Goal: Task Accomplishment & Management: Manage account settings

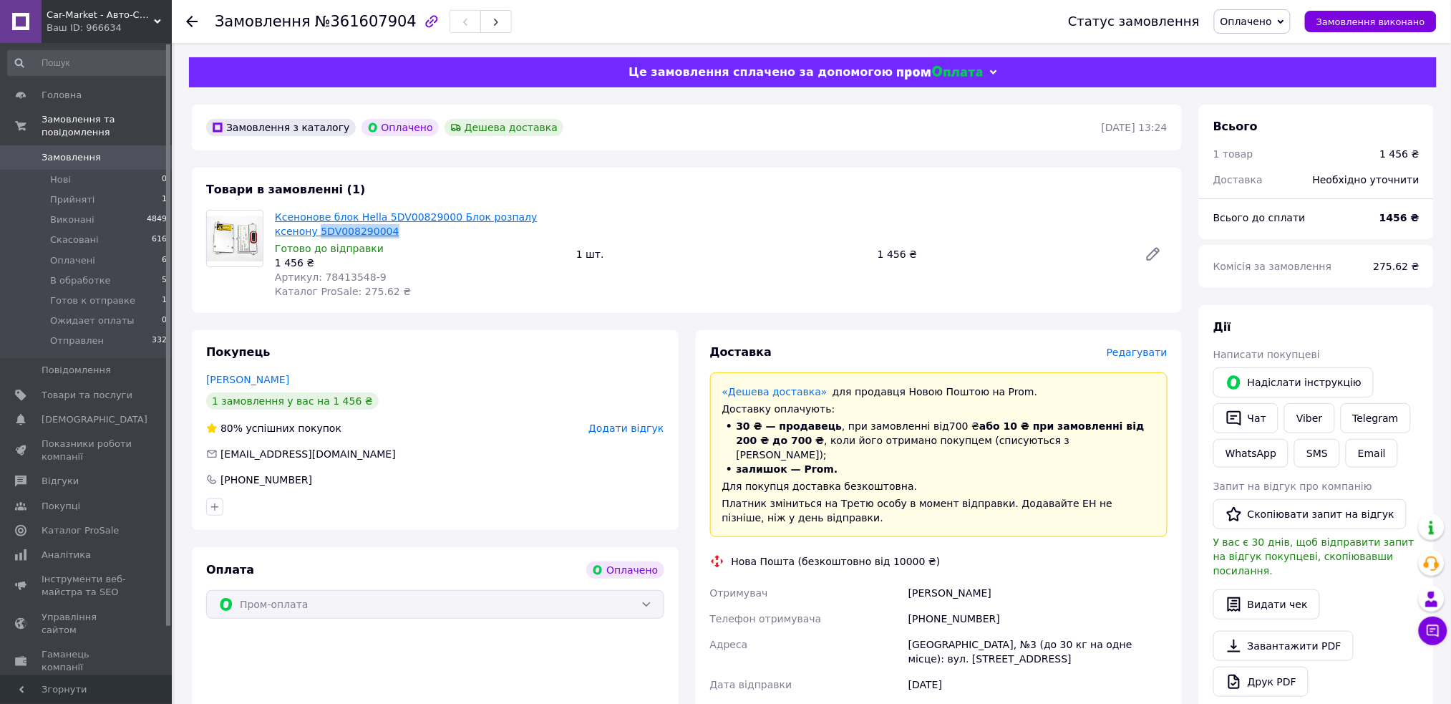
drag, startPoint x: 371, startPoint y: 228, endPoint x: 276, endPoint y: 229, distance: 94.5
click at [276, 229] on span "Ксенонове блок Hella 5DV00829000 Блок розпалу ксенону 5DV008290004" at bounding box center [420, 224] width 290 height 29
copy link "5DV008290004"
click at [1147, 344] on div "Доставка Редагувати" at bounding box center [939, 352] width 458 height 16
click at [1139, 353] on span "Редагувати" at bounding box center [1136, 351] width 61 height 11
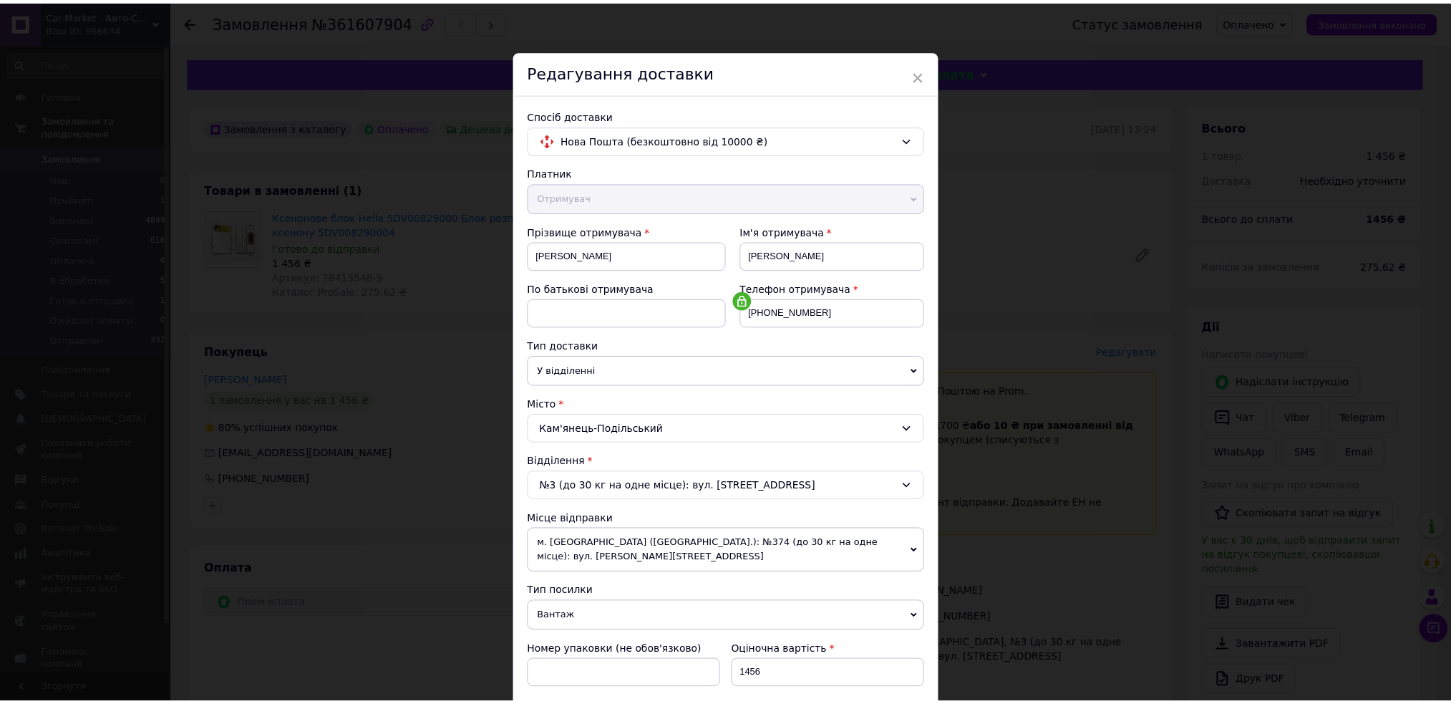
scroll to position [422, 0]
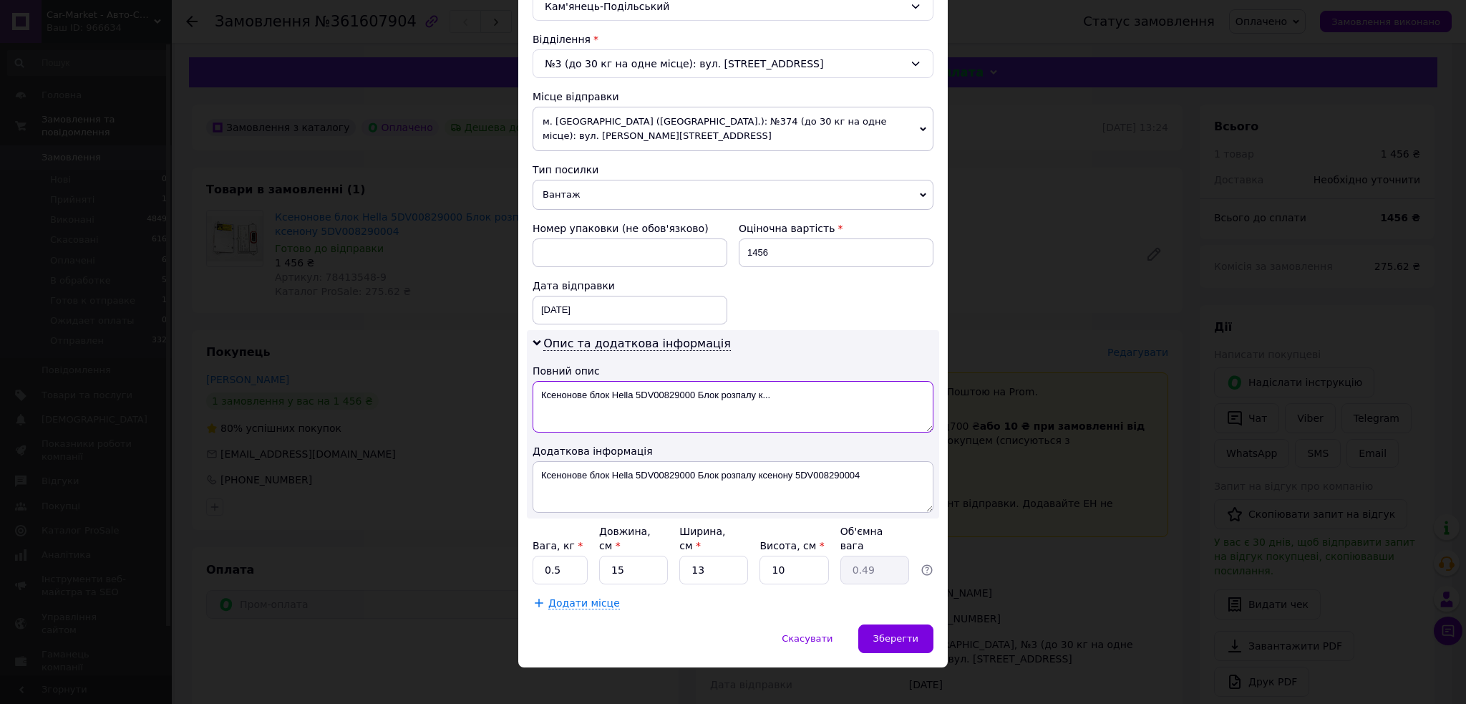
drag, startPoint x: 699, startPoint y: 393, endPoint x: 892, endPoint y: 395, distance: 192.5
click at [892, 395] on textarea "Ксенонове блок Hella 5DV00829000 Блок розпалу к..." at bounding box center [732, 407] width 401 height 52
click at [633, 394] on textarea "Ксенонове блок Hella 5DV00829000" at bounding box center [732, 407] width 401 height 52
click at [733, 403] on textarea "5DV00829000" at bounding box center [732, 407] width 401 height 52
type textarea "5DV00829000"
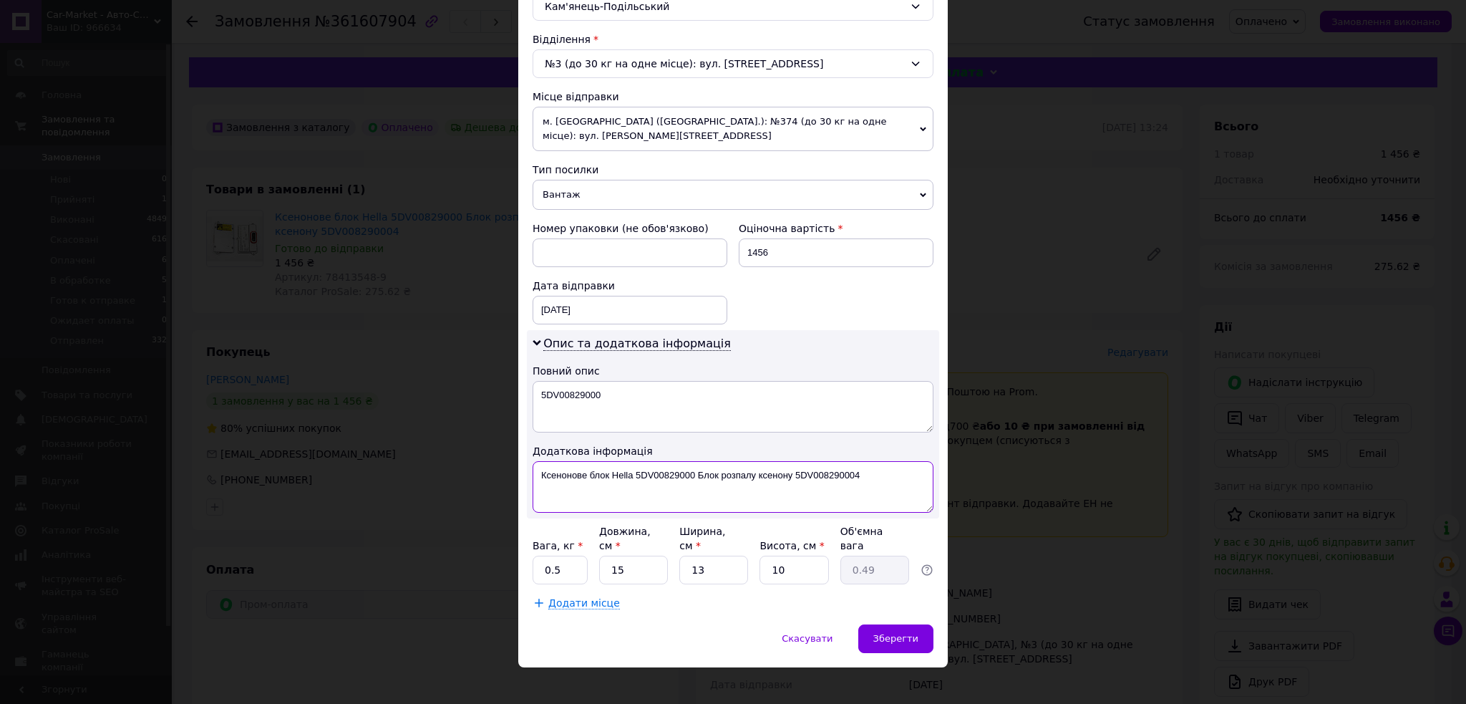
paste textarea "5DV00829000"
type textarea "5DV00829000"
click at [882, 633] on span "Зберегти" at bounding box center [895, 638] width 45 height 11
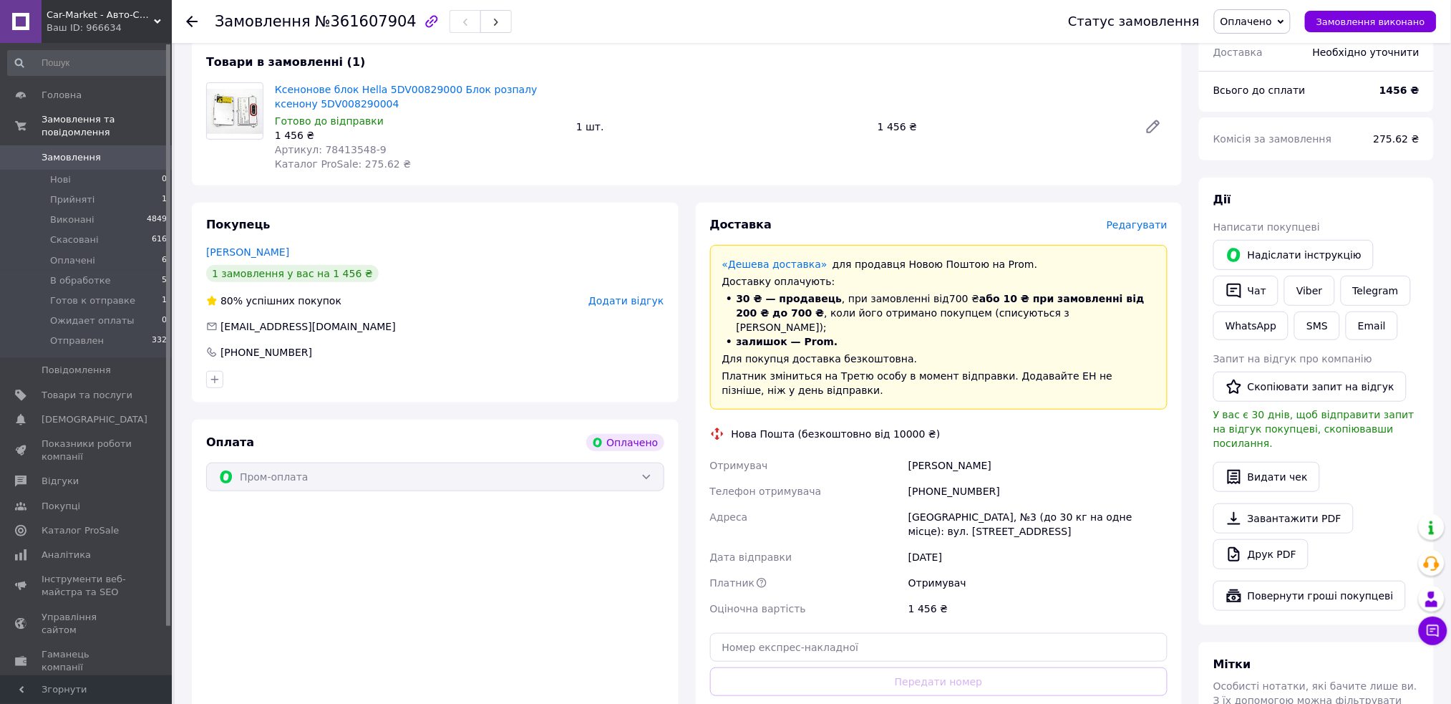
scroll to position [254, 0]
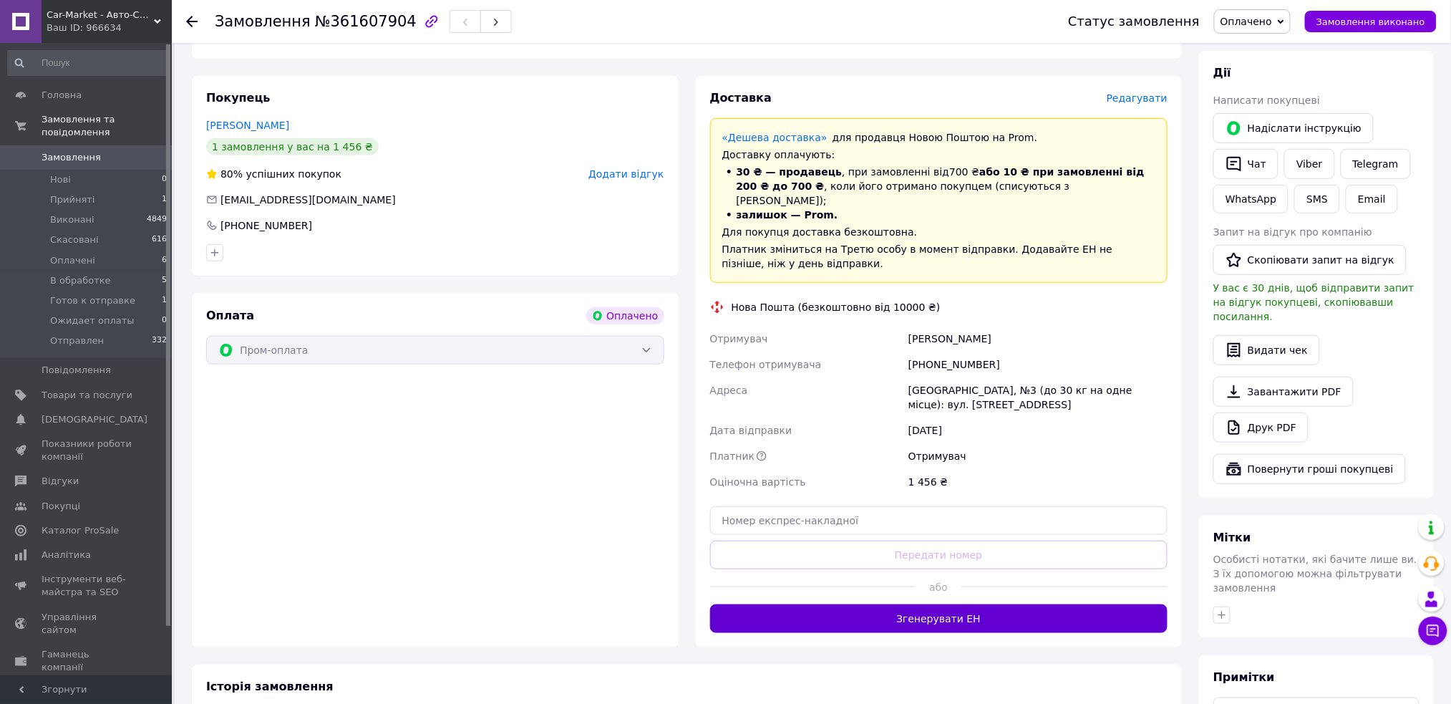
click at [953, 617] on button "Згенерувати ЕН" at bounding box center [939, 618] width 458 height 29
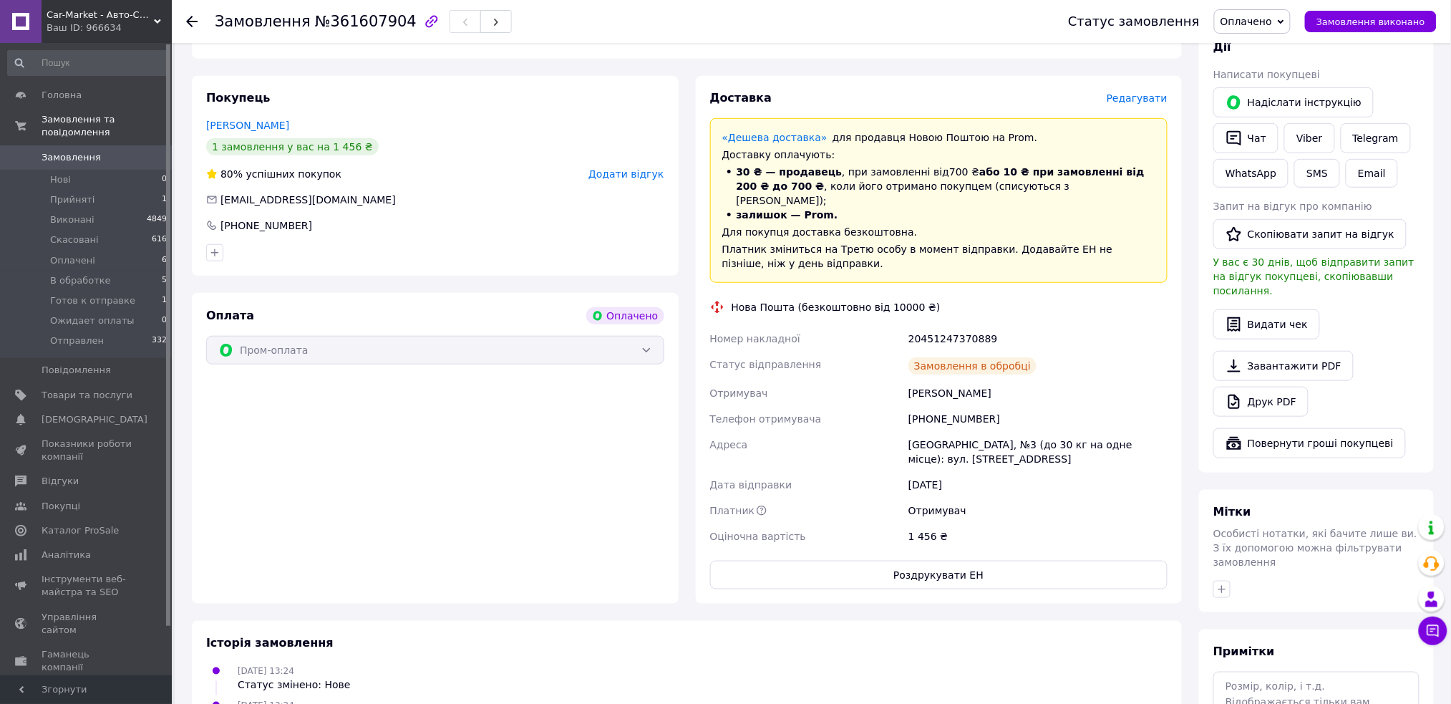
click at [943, 326] on div "20451247370889" at bounding box center [1037, 339] width 265 height 26
copy div "20451247370889"
click at [190, 14] on div at bounding box center [191, 21] width 11 height 14
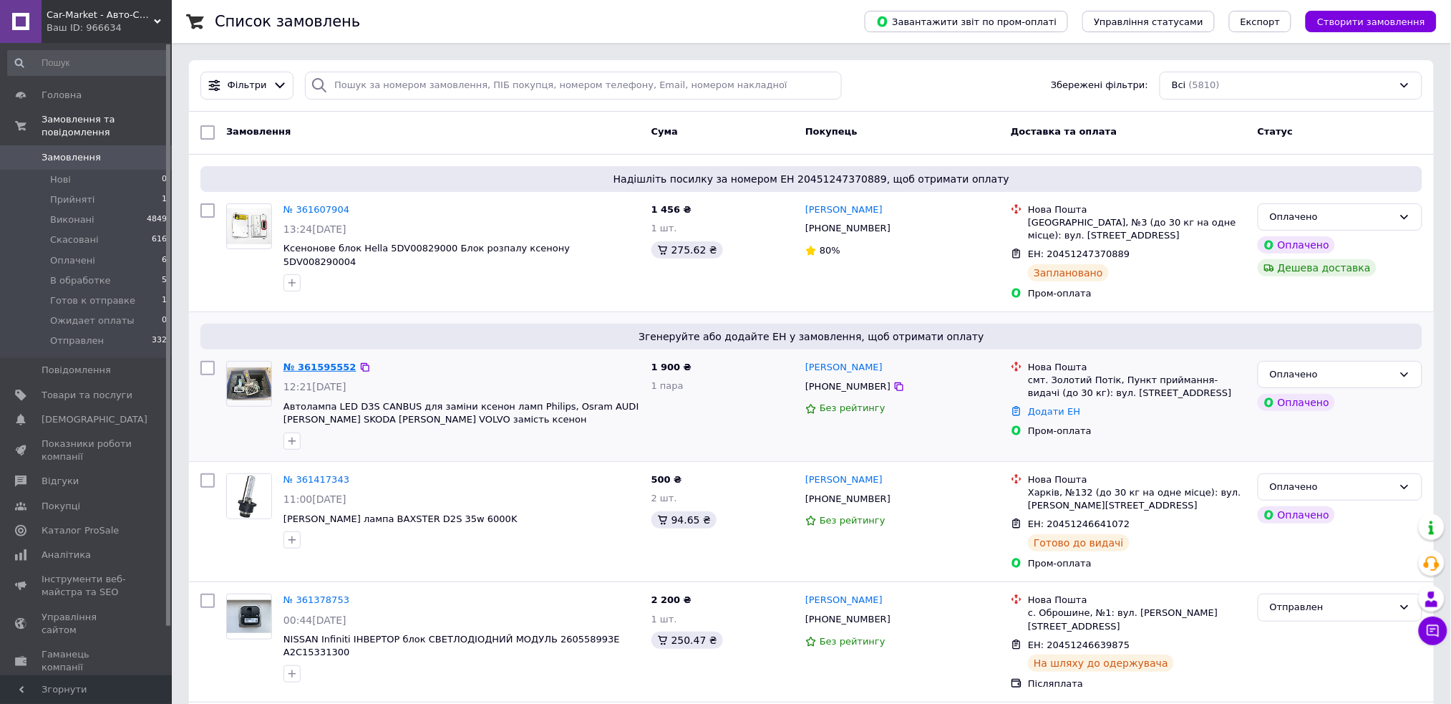
click at [312, 366] on link "№ 361595552" at bounding box center [319, 366] width 73 height 11
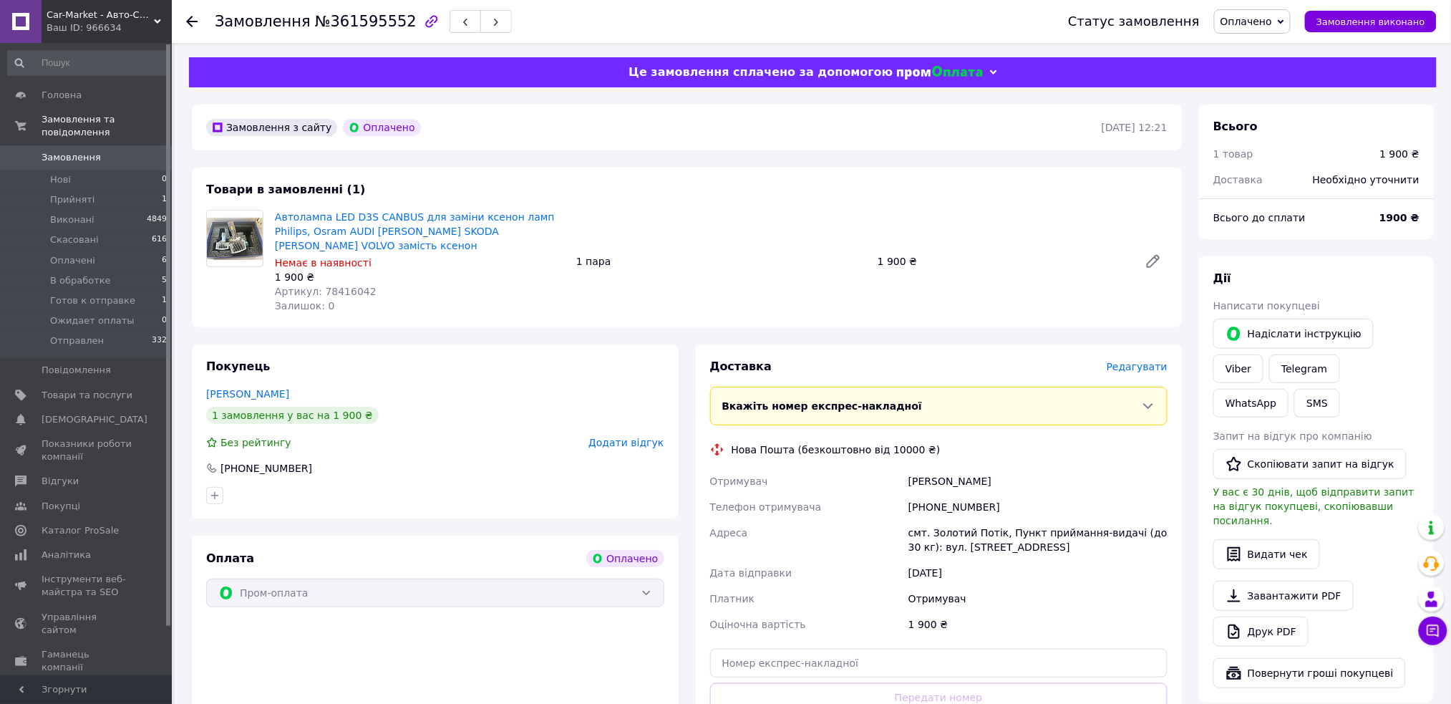
click at [1136, 366] on span "Редагувати" at bounding box center [1136, 366] width 61 height 11
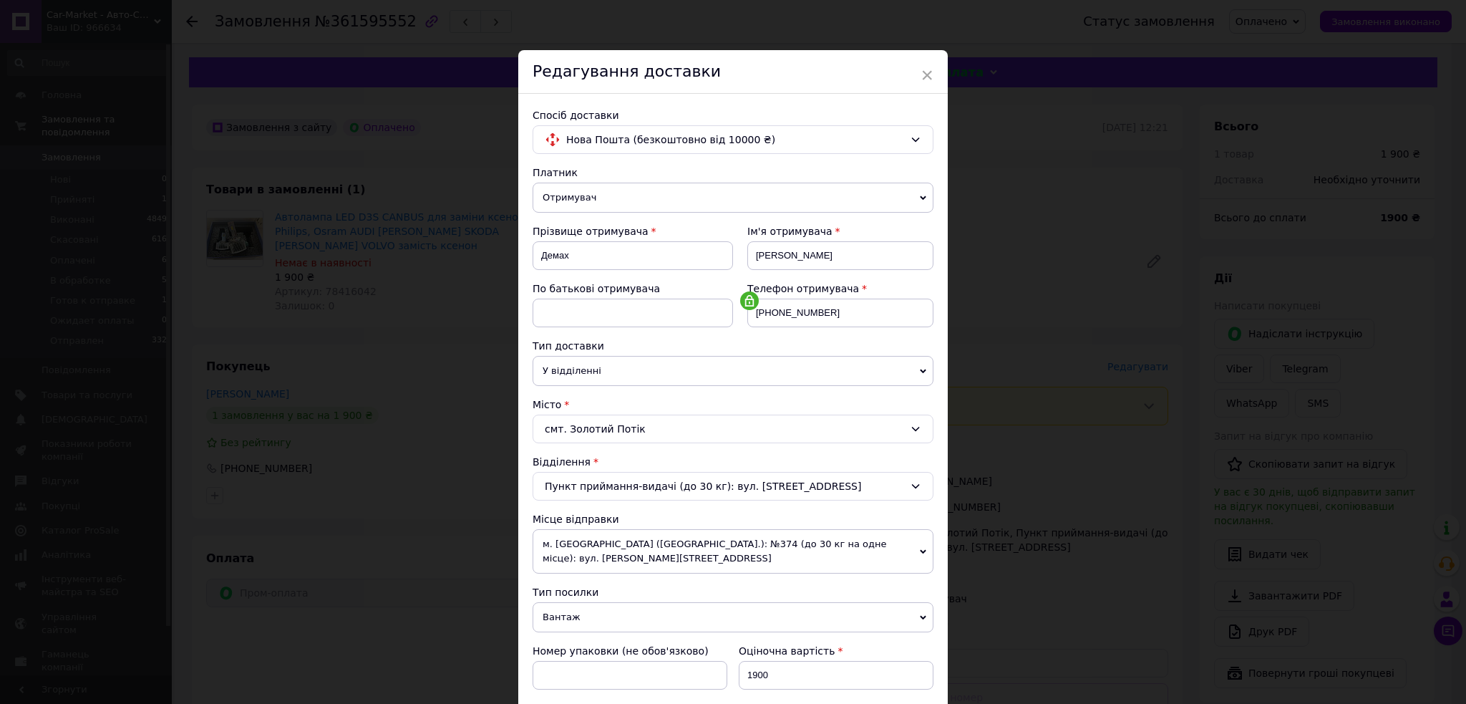
scroll to position [422, 0]
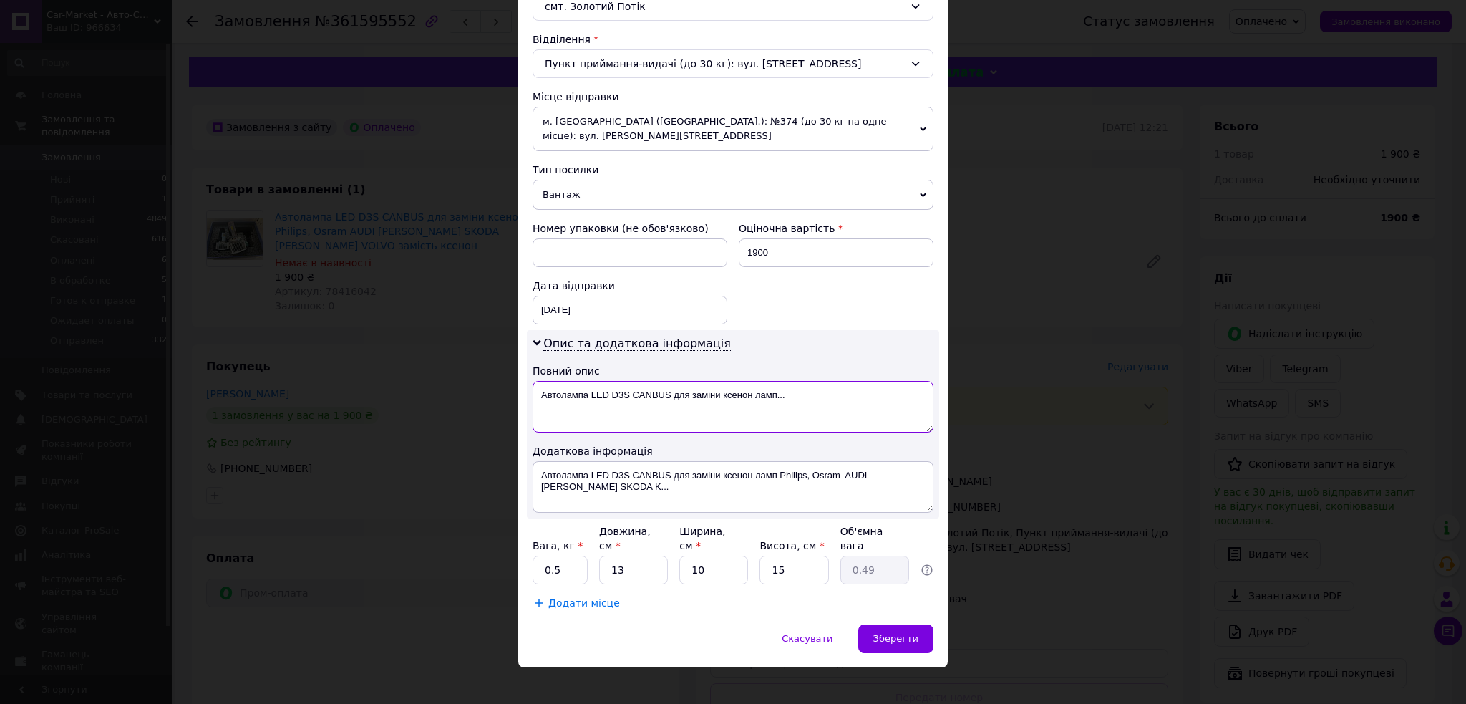
drag, startPoint x: 631, startPoint y: 393, endPoint x: 953, endPoint y: 414, distance: 322.0
click at [953, 414] on div "× Редагування доставки Спосіб доставки Нова Пошта (безкоштовно від 10000 ₴) Пла…" at bounding box center [733, 352] width 1466 height 704
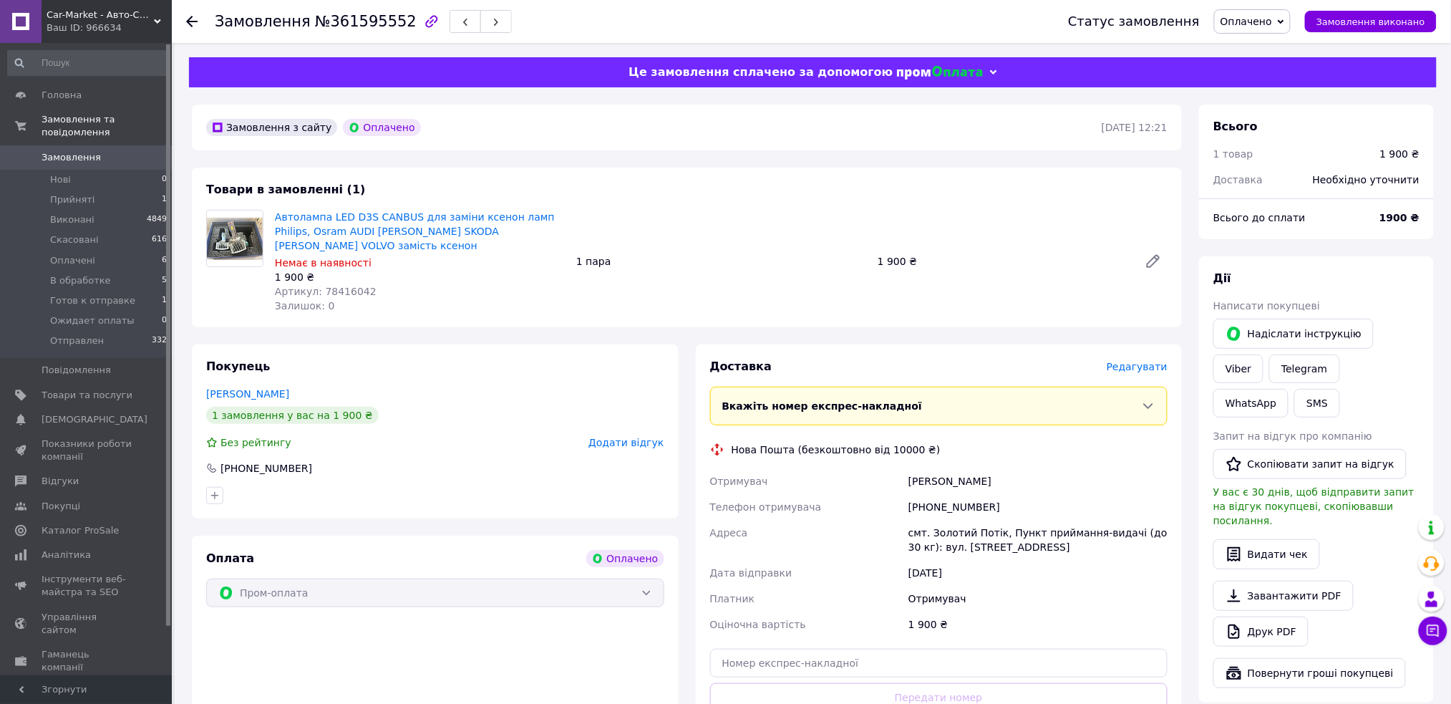
click at [1152, 365] on span "Редагувати" at bounding box center [1136, 366] width 61 height 11
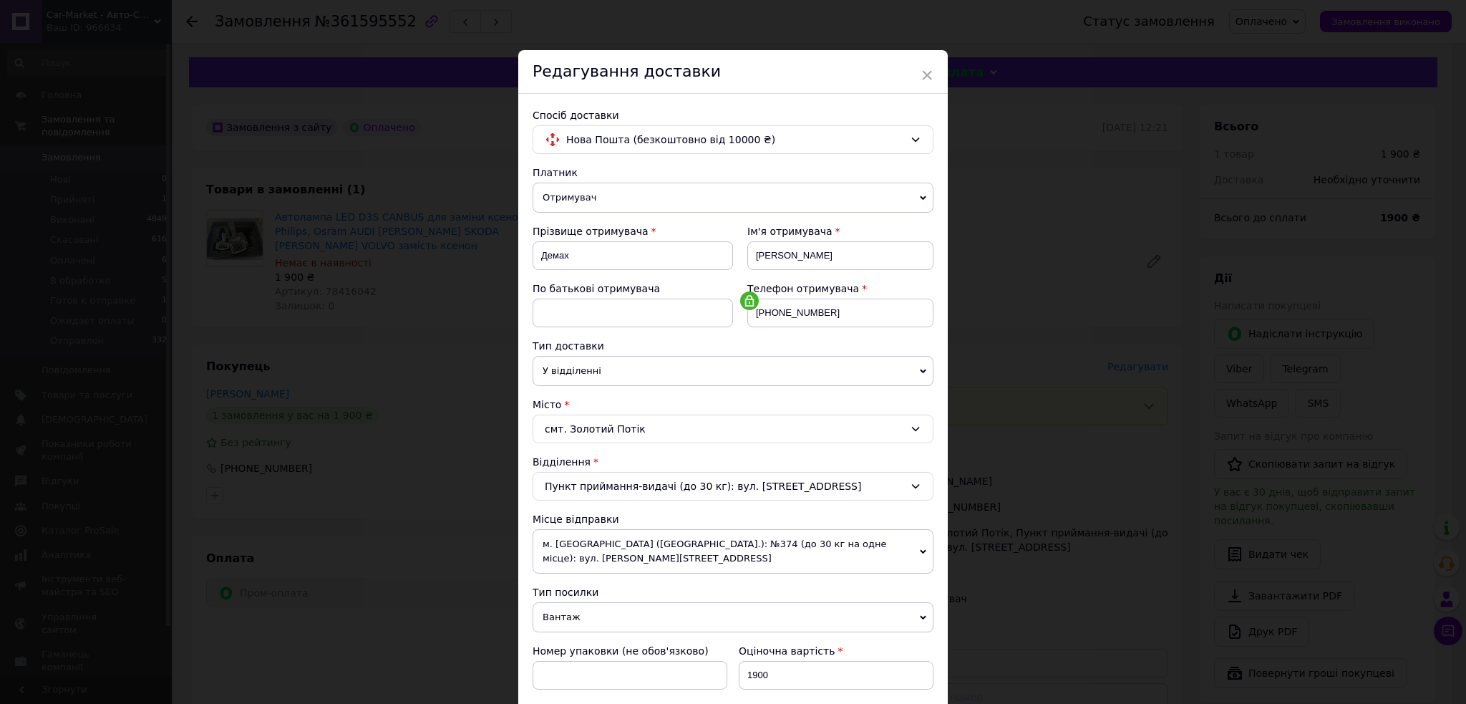
scroll to position [261, 0]
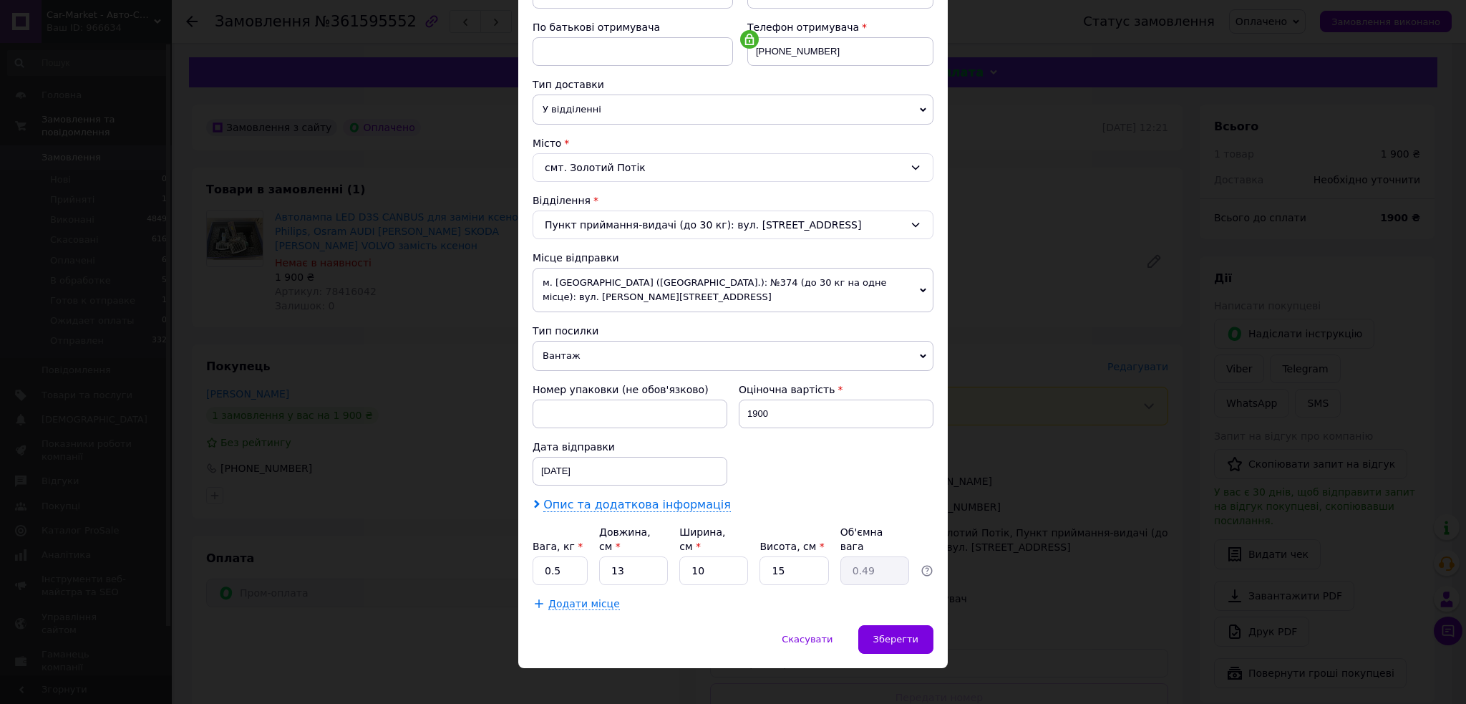
click at [608, 507] on span "Опис та додаткова інформація" at bounding box center [637, 504] width 188 height 14
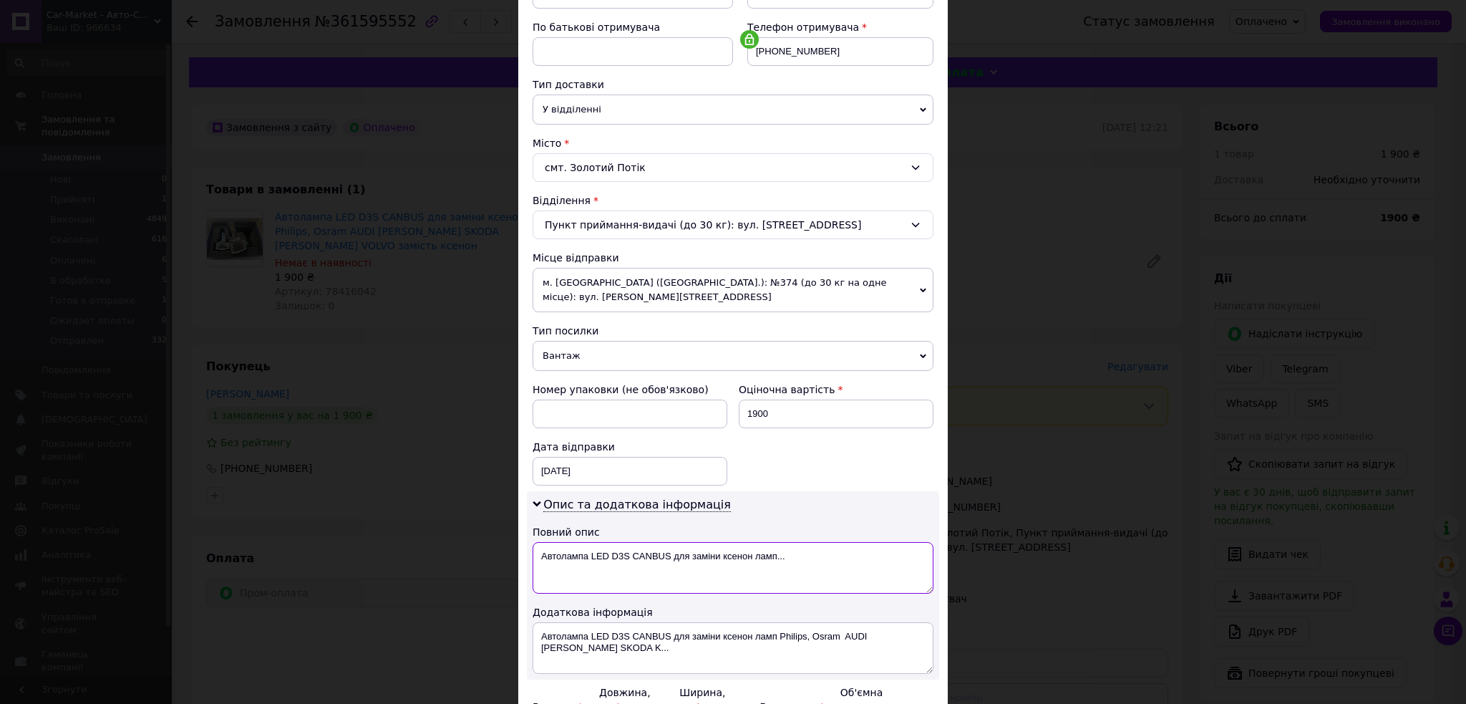
drag, startPoint x: 806, startPoint y: 580, endPoint x: 879, endPoint y: 588, distance: 73.4
click at [879, 588] on textarea "Автолампа LED D3S CANBUS для заміни ксенон ламп..." at bounding box center [732, 568] width 401 height 52
type textarea "Автолампа LED D3S"
paste textarea
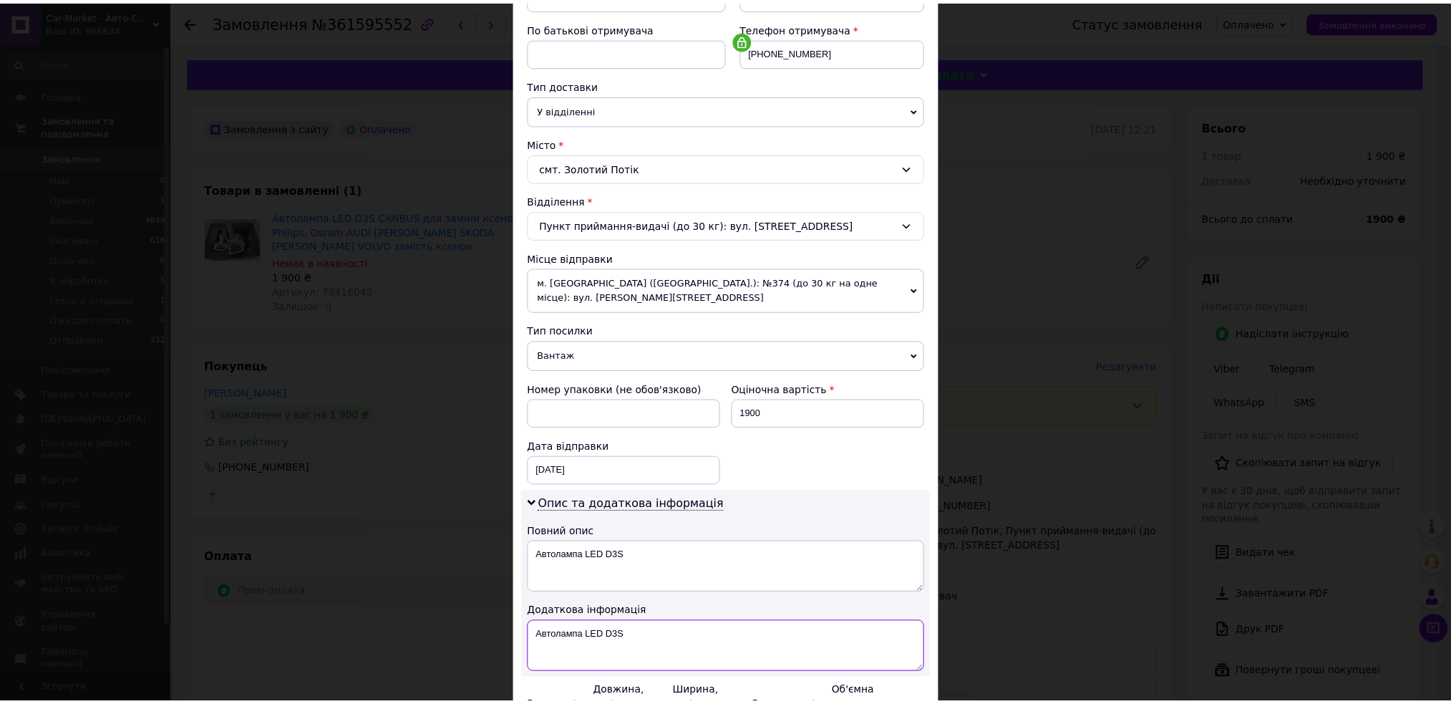
scroll to position [422, 0]
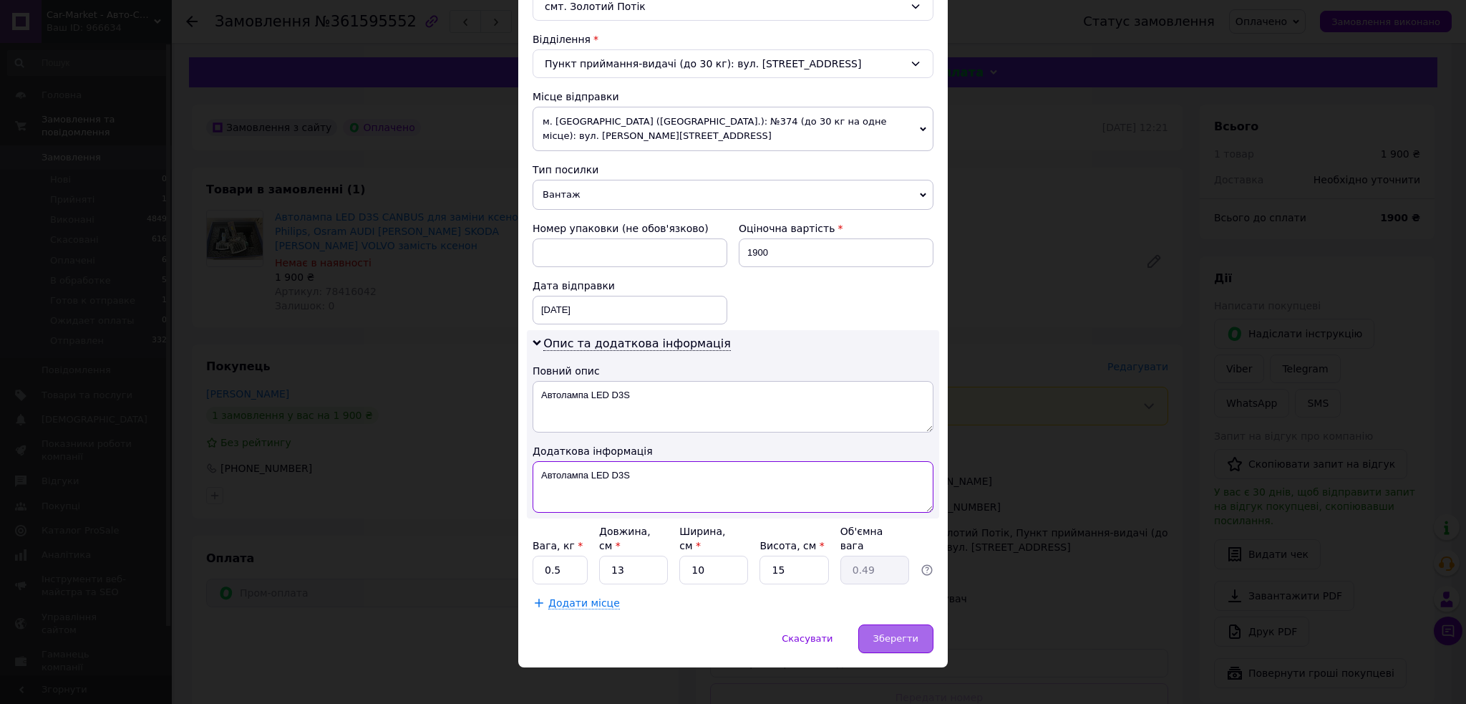
type textarea "Автолампа LED D3S"
click at [885, 633] on span "Зберегти" at bounding box center [895, 638] width 45 height 11
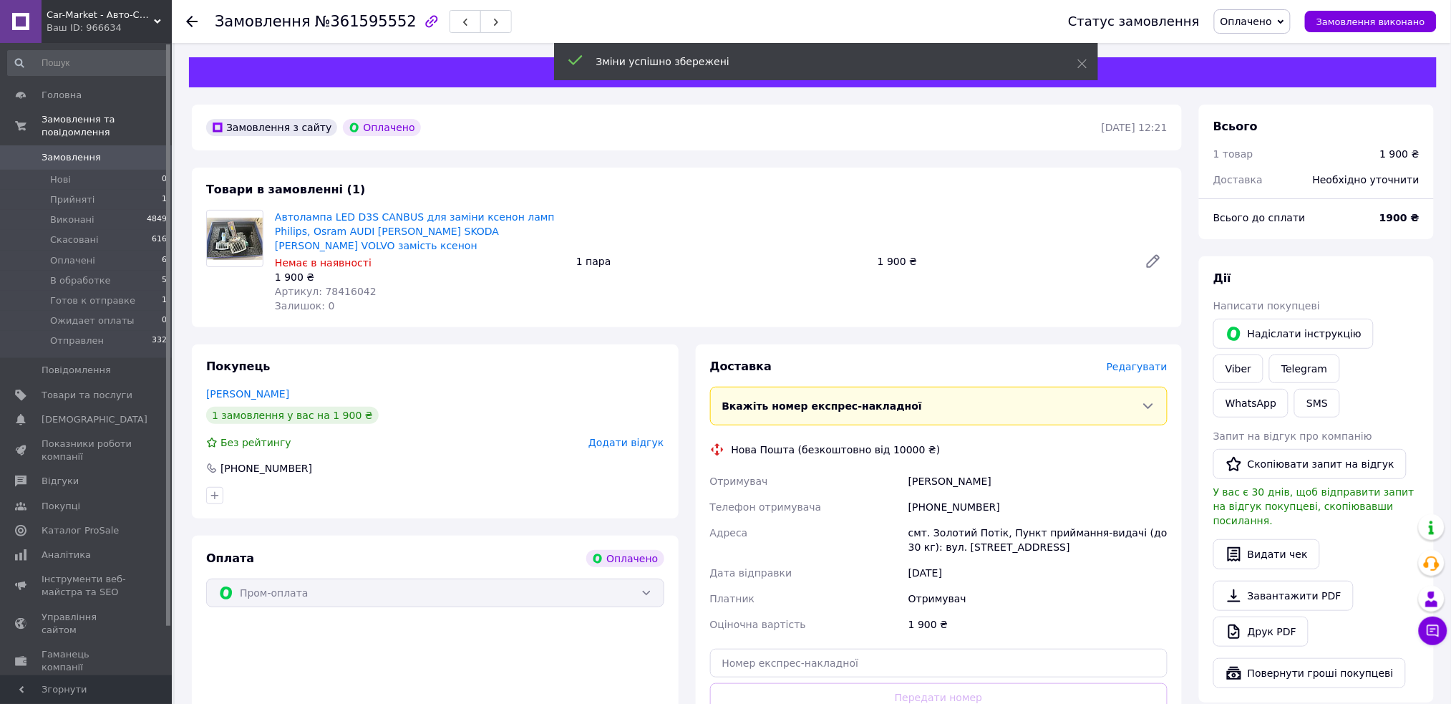
scroll to position [337, 0]
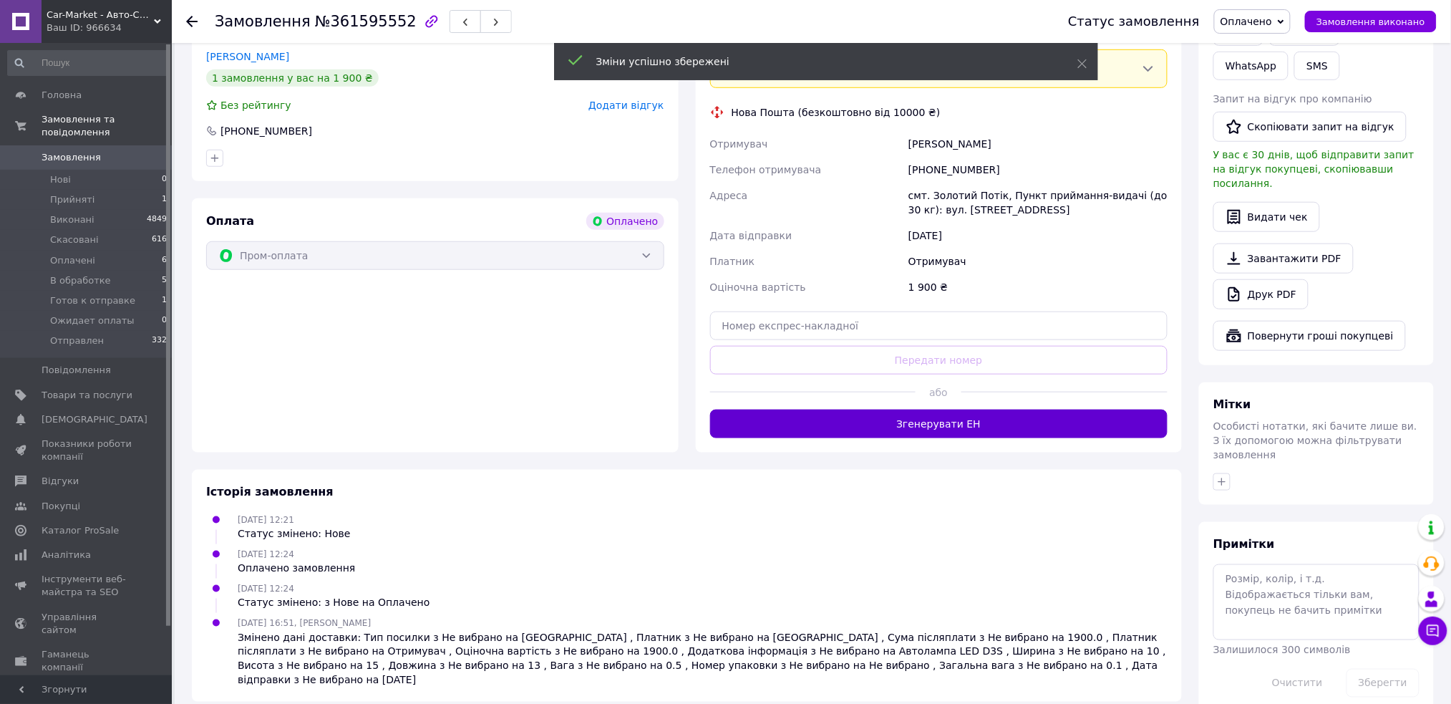
click at [935, 424] on button "Згенерувати ЕН" at bounding box center [939, 423] width 458 height 29
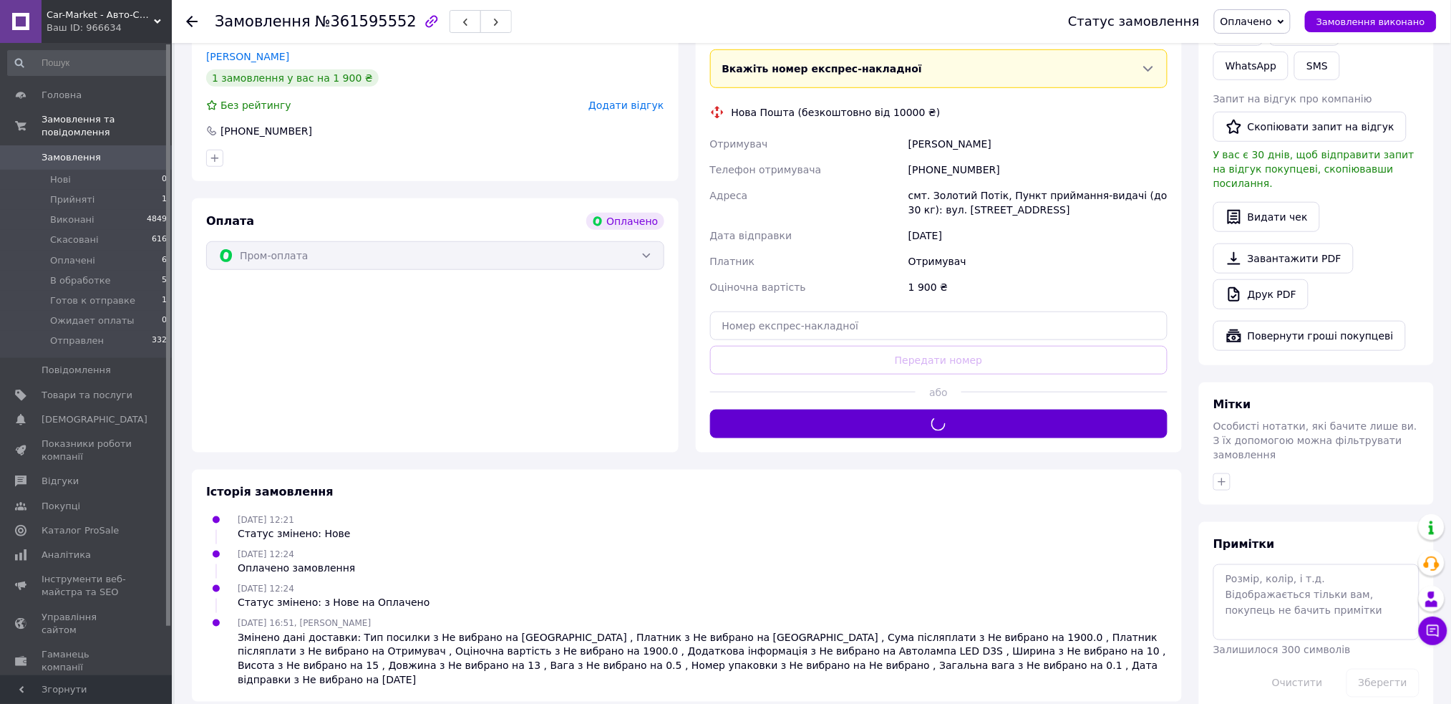
scroll to position [83, 0]
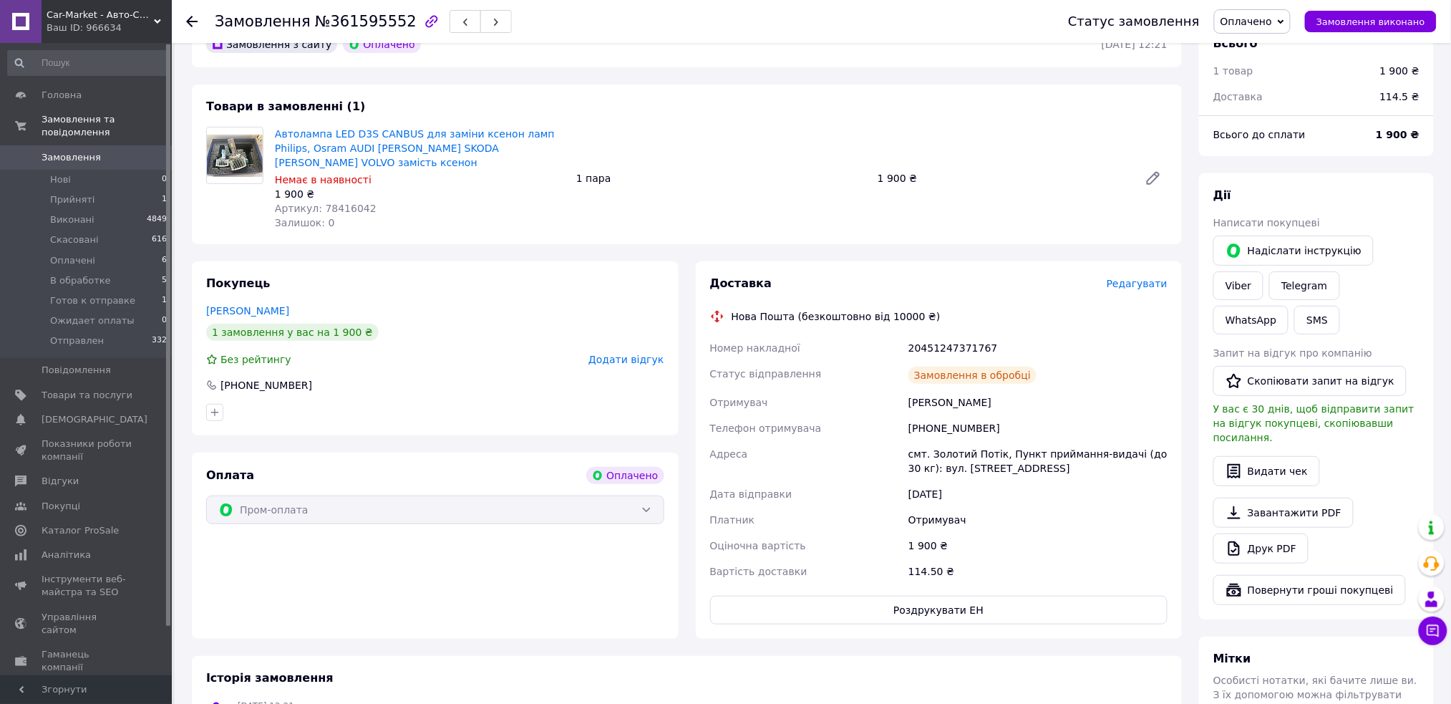
click at [930, 344] on div "20451247371767" at bounding box center [1037, 348] width 265 height 26
copy div "20451247371767"
click at [329, 207] on span "Артикул: 78416042" at bounding box center [326, 208] width 102 height 11
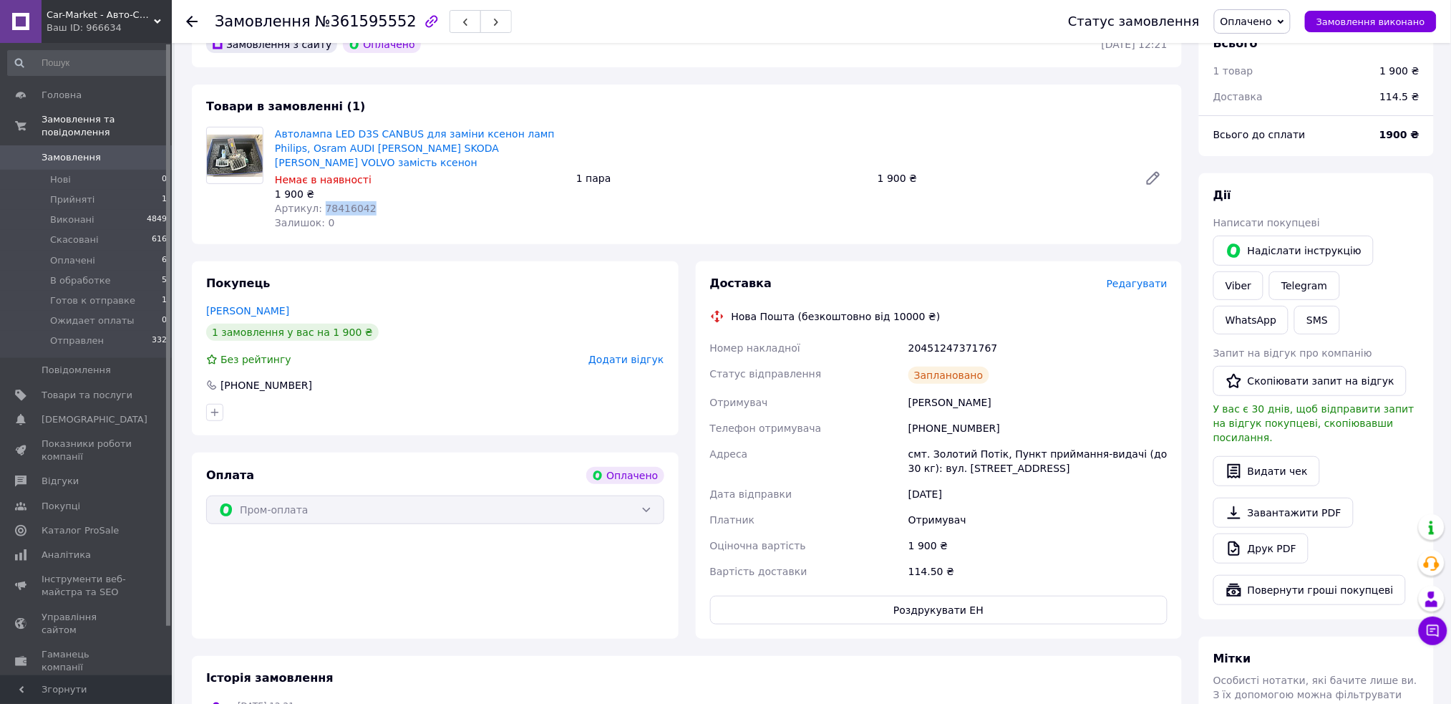
copy span "78416042"
click at [74, 389] on link "Товари та послуги" at bounding box center [87, 395] width 175 height 24
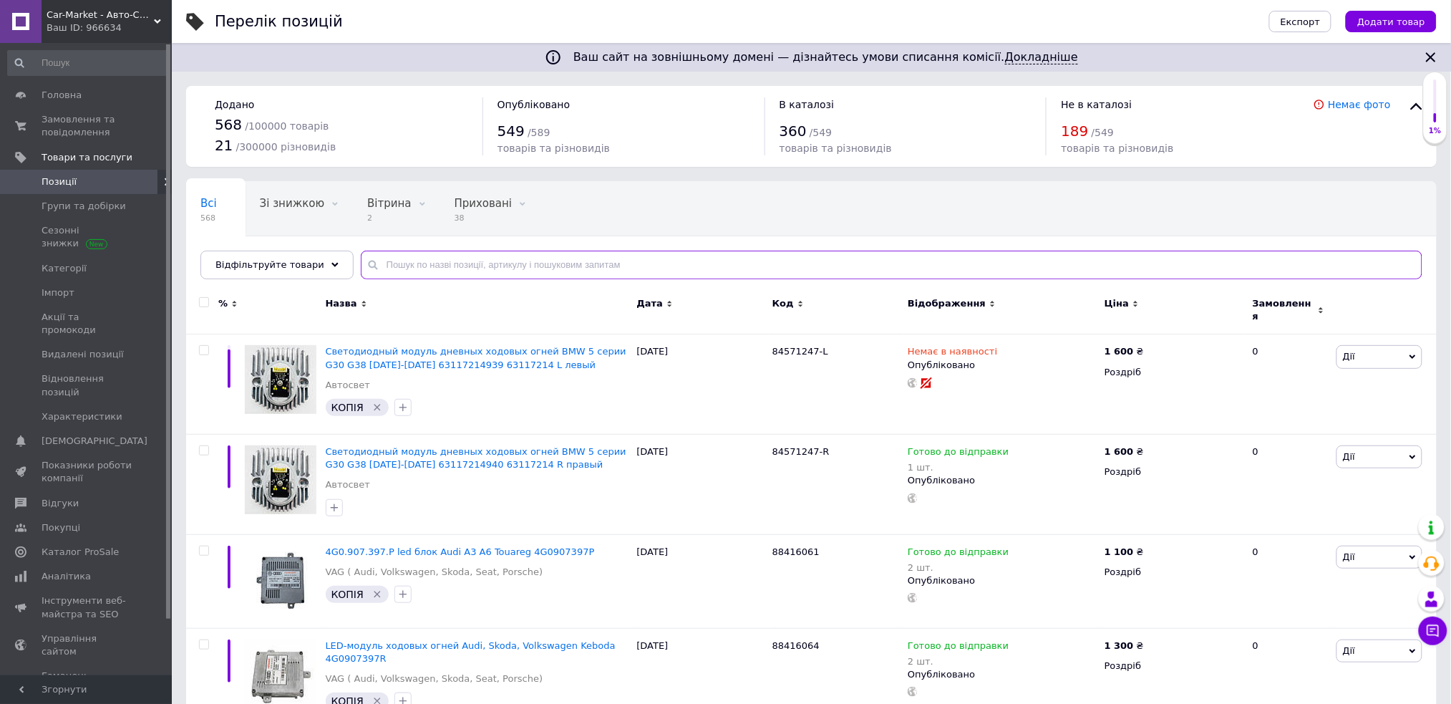
click at [430, 258] on input "text" at bounding box center [891, 264] width 1061 height 29
paste input "78416042"
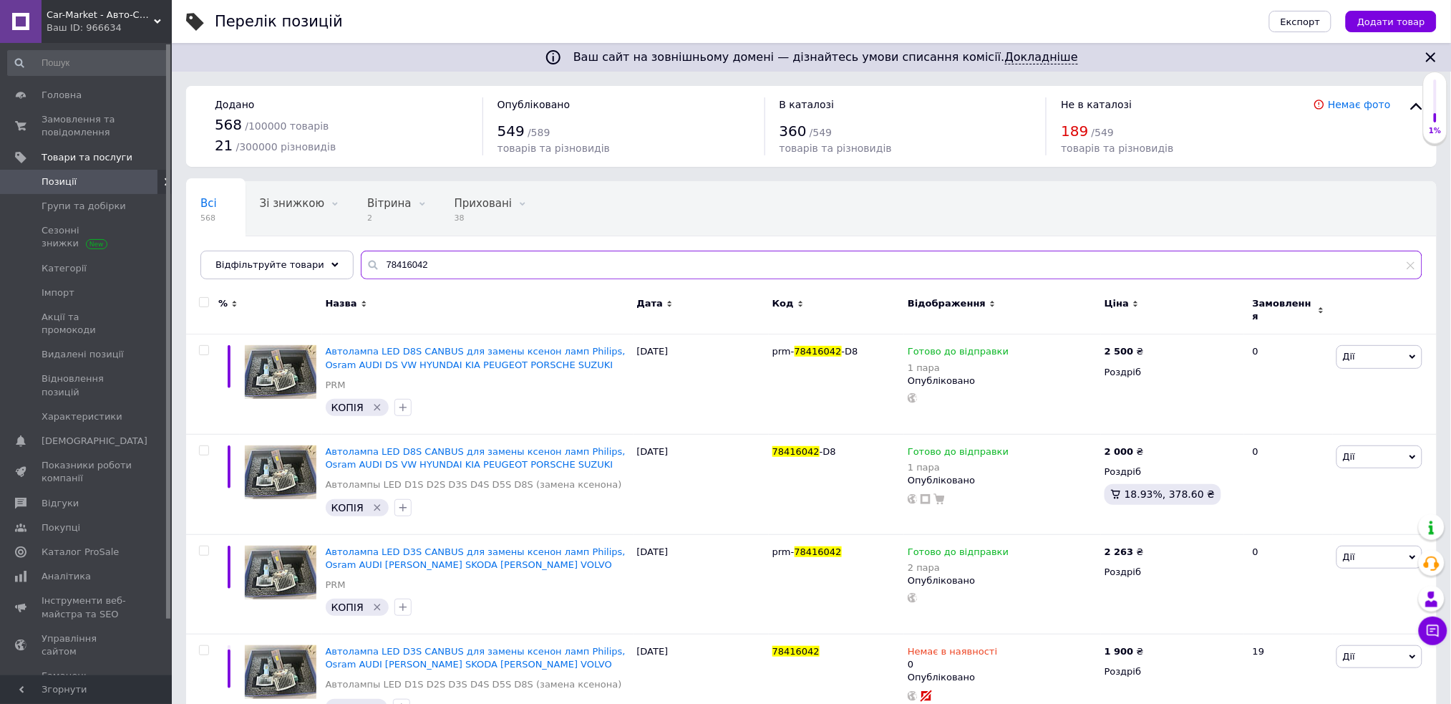
scroll to position [36, 0]
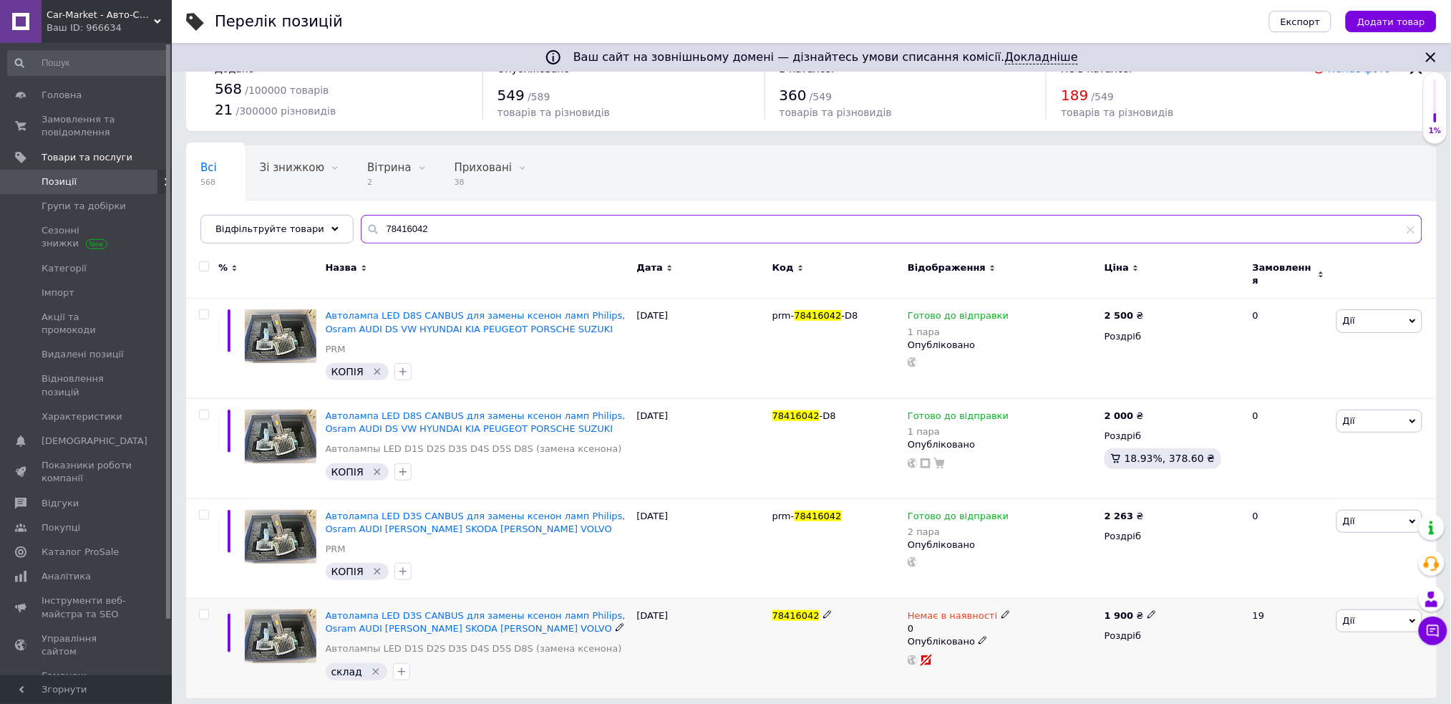
type input "78416042"
click at [934, 610] on span "Немає в наявності" at bounding box center [951, 617] width 89 height 15
click at [1020, 663] on li "Готово до відправки" at bounding box center [1080, 673] width 136 height 20
click at [1040, 657] on input "0" at bounding box center [1065, 671] width 109 height 29
type input "2"
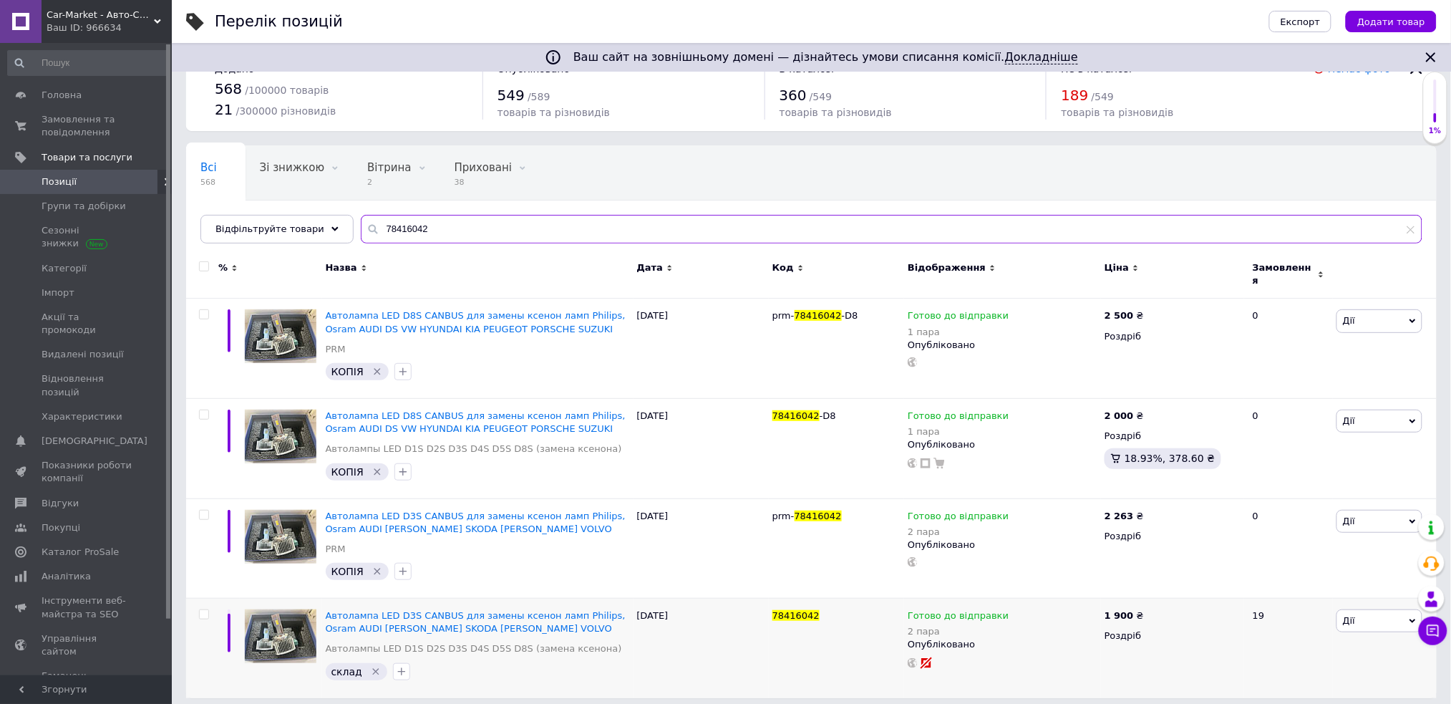
click at [422, 226] on input "78416042" at bounding box center [891, 229] width 1061 height 29
